Goal: Information Seeking & Learning: Learn about a topic

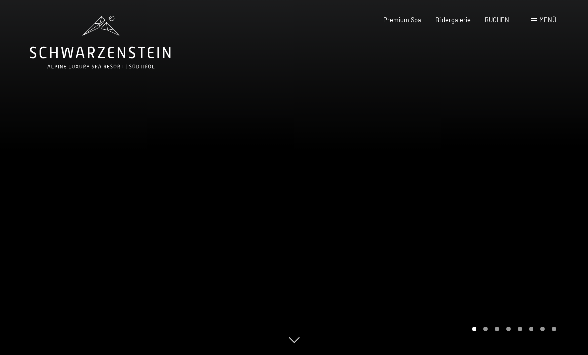
click at [486, 235] on div at bounding box center [441, 177] width 294 height 355
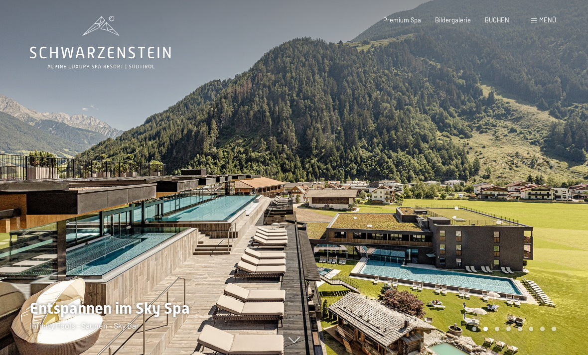
click at [411, 19] on span "Premium Spa" at bounding box center [402, 20] width 38 height 8
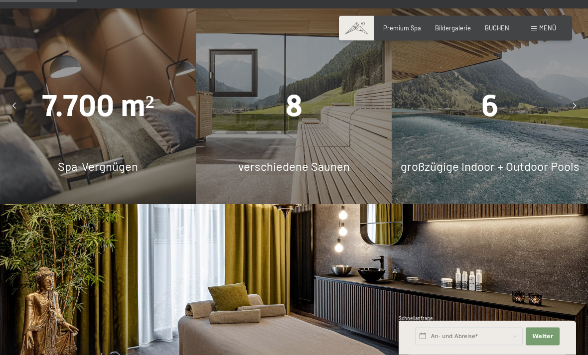
scroll to position [746, 0]
click at [323, 140] on div "8 verschiedene Saunen" at bounding box center [294, 106] width 196 height 196
click at [306, 162] on span "verschiedene Saunen" at bounding box center [294, 166] width 112 height 14
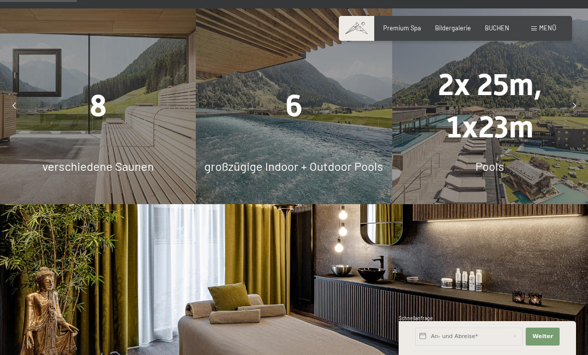
click at [291, 127] on div "6 großzügige Indoor + Outdoor Pools" at bounding box center [294, 106] width 196 height 196
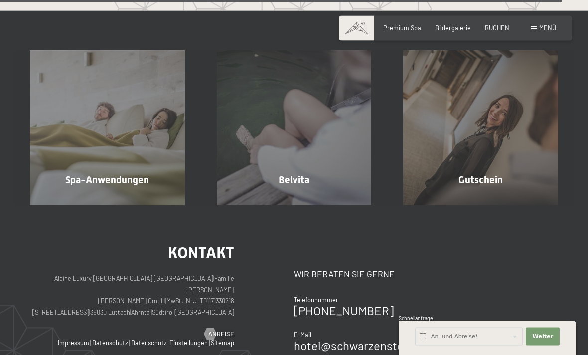
scroll to position [4763, 0]
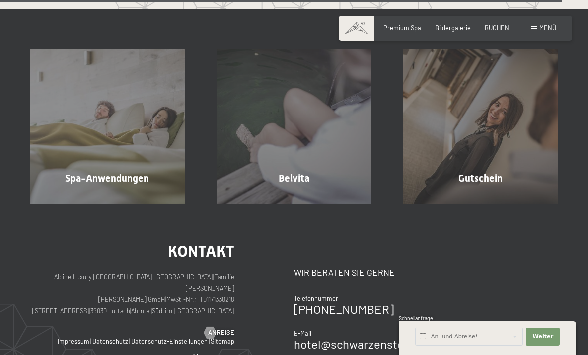
click at [75, 182] on span "Spa-Anwendungen" at bounding box center [107, 178] width 84 height 12
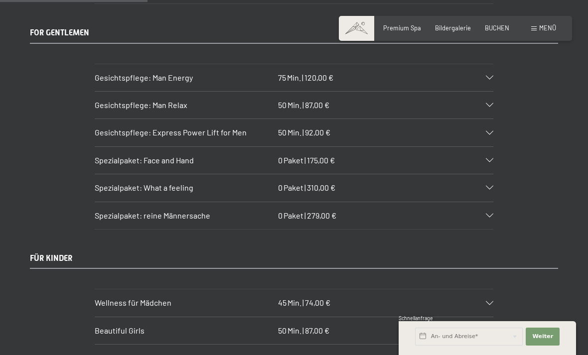
scroll to position [1563, 0]
click at [488, 175] on div "Spezialpaket: What a feeling 0 Paket | 310,00 €" at bounding box center [294, 188] width 399 height 27
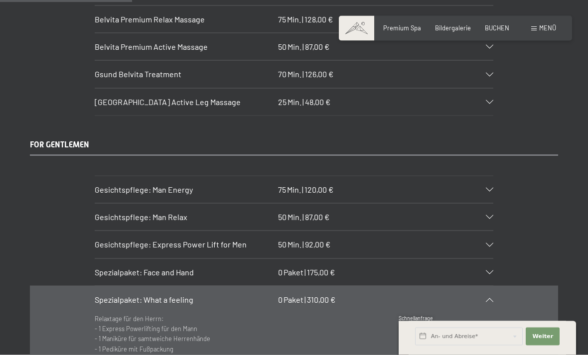
scroll to position [1437, 0]
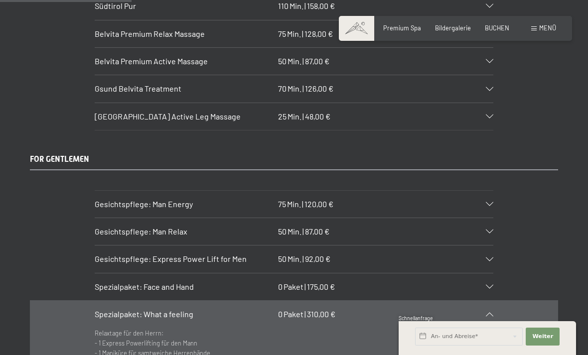
click at [492, 301] on div "Spezialpaket: What a feeling 0 Paket | 310,00 €" at bounding box center [294, 314] width 399 height 27
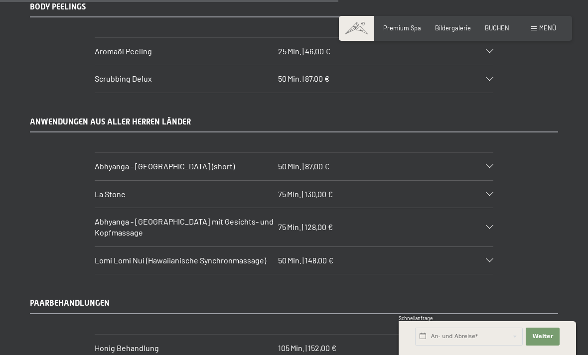
scroll to position [3612, 0]
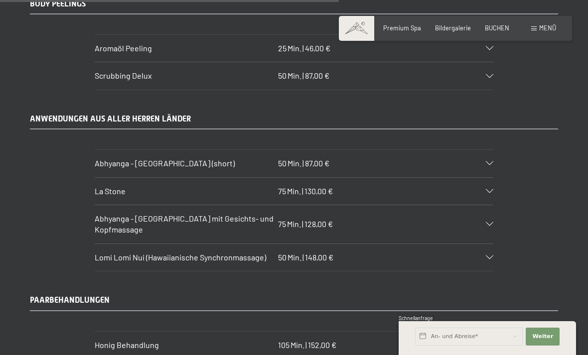
click at [492, 256] on icon at bounding box center [489, 258] width 7 height 4
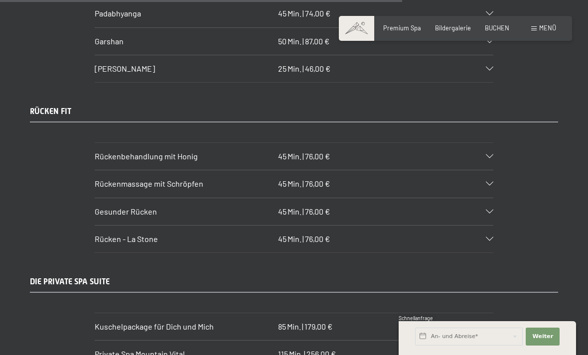
scroll to position [4363, 0]
